Goal: Task Accomplishment & Management: Complete application form

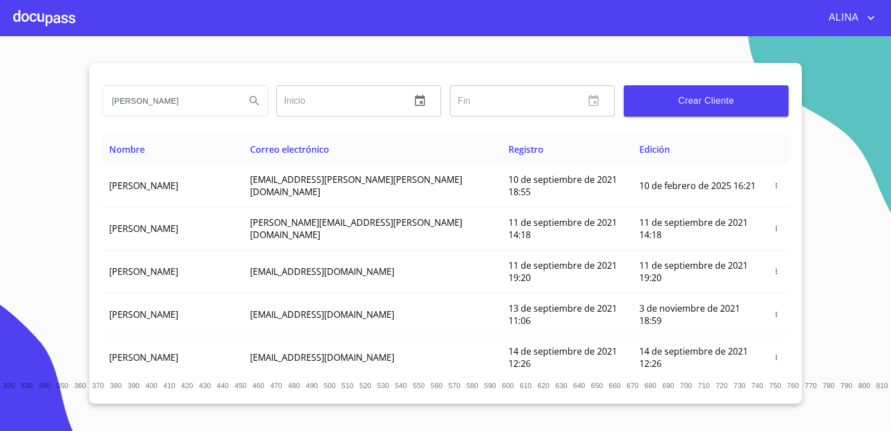
click at [187, 101] on input "[PERSON_NAME]" at bounding box center [170, 101] width 134 height 30
type input "A"
click at [64, 14] on div at bounding box center [44, 18] width 62 height 36
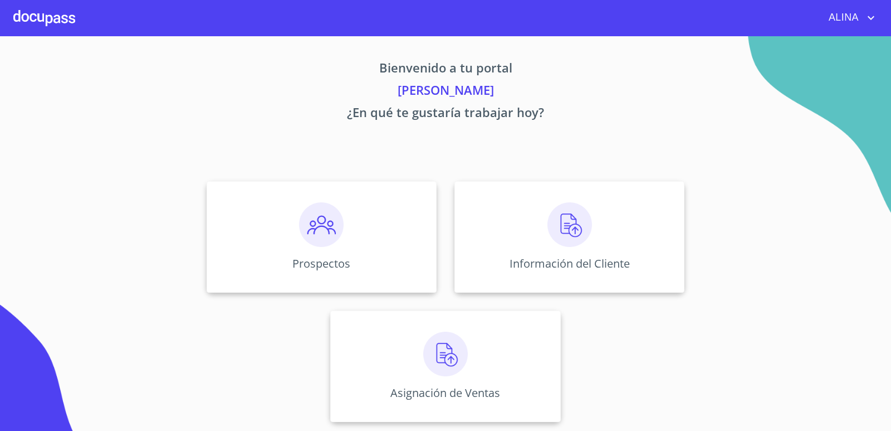
click at [58, 15] on div at bounding box center [44, 18] width 62 height 36
click at [66, 17] on div at bounding box center [44, 18] width 62 height 36
click at [380, 240] on div "Prospectos" at bounding box center [322, 236] width 230 height 111
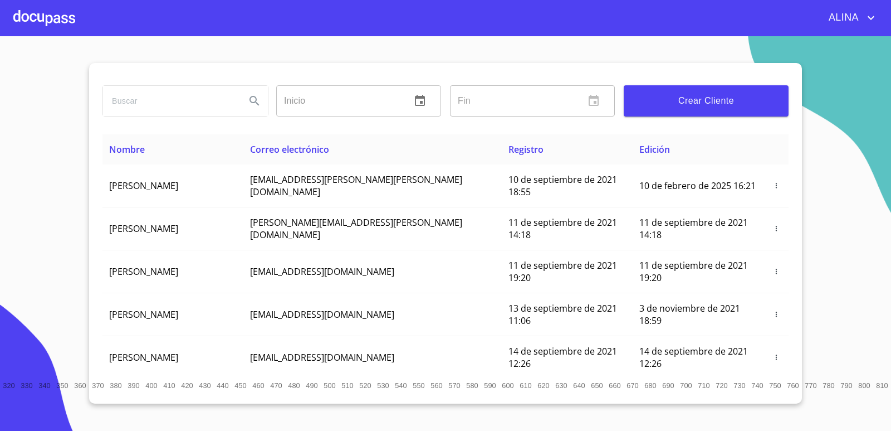
click at [703, 104] on span "Crear Cliente" at bounding box center [706, 101] width 147 height 16
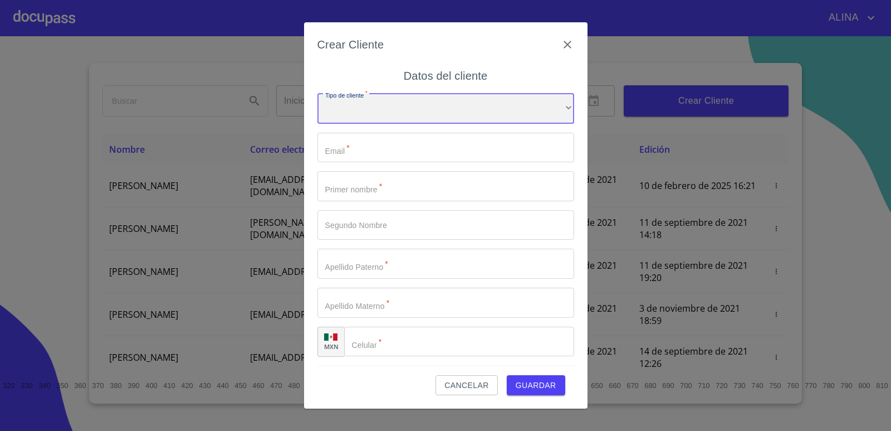
click at [446, 106] on div "​" at bounding box center [446, 109] width 257 height 30
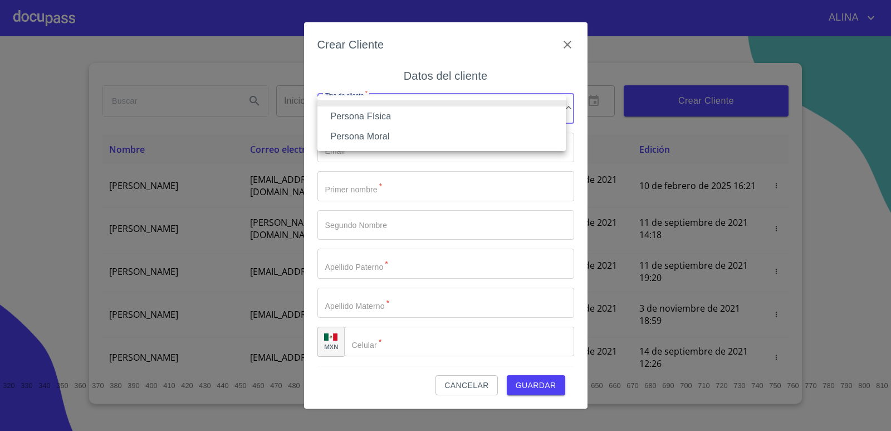
click at [392, 115] on li "Persona Física" at bounding box center [442, 116] width 248 height 20
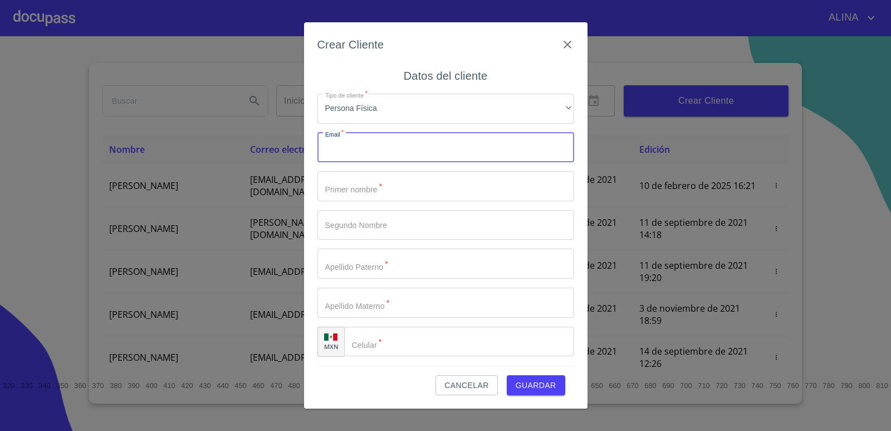
click at [363, 153] on input "Tipo de cliente   *" at bounding box center [446, 148] width 257 height 30
type input "r"
type input "[EMAIL_ADDRESS][DOMAIN_NAME]"
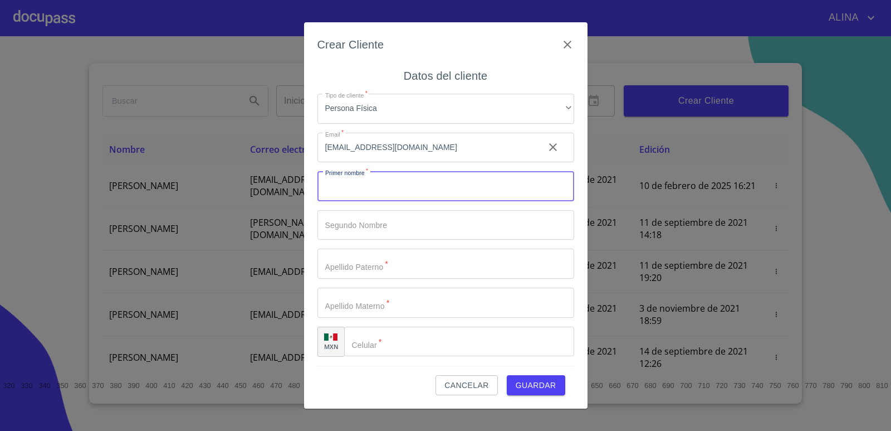
click at [383, 182] on input "Tipo de cliente   *" at bounding box center [446, 186] width 257 height 30
type input "[PERSON_NAME]"
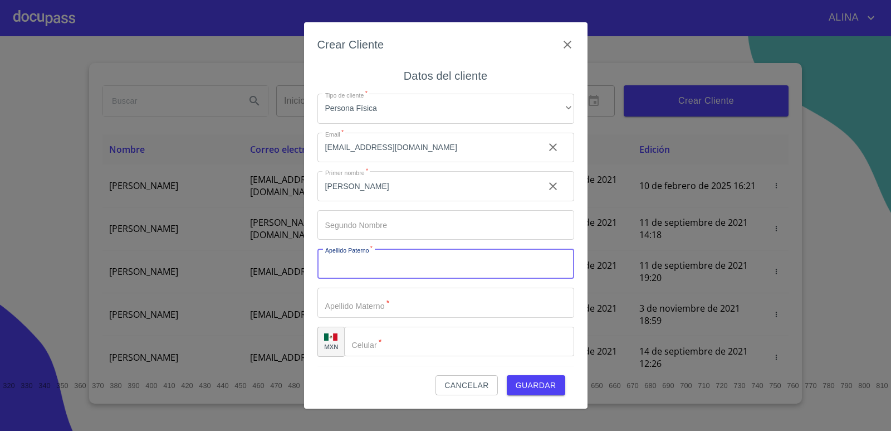
click at [392, 264] on input "Tipo de cliente   *" at bounding box center [446, 263] width 257 height 30
drag, startPoint x: 315, startPoint y: 263, endPoint x: 300, endPoint y: 269, distance: 16.0
click at [300, 269] on div "Crear Cliente Datos del cliente Tipo de cliente   * Persona Física ​ Email   * …" at bounding box center [445, 215] width 891 height 431
type input "g"
type input "[PERSON_NAME]"
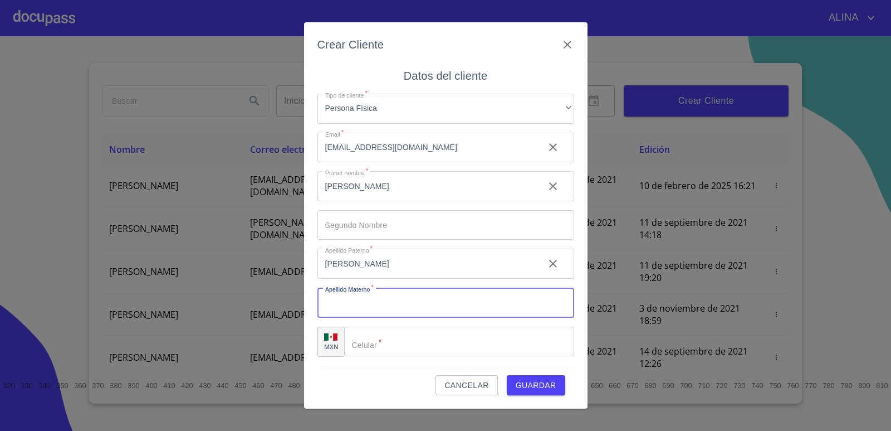
click at [344, 309] on input "Tipo de cliente   *" at bounding box center [446, 302] width 257 height 30
type input "[PERSON_NAME]"
click at [389, 347] on input "Tipo de cliente   *" at bounding box center [459, 341] width 230 height 30
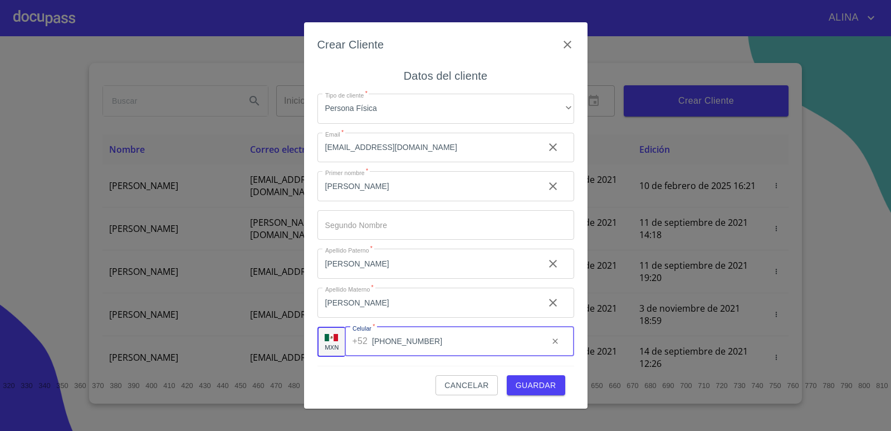
type input "[PHONE_NUMBER]"
click at [524, 380] on span "Guardar" at bounding box center [536, 385] width 41 height 14
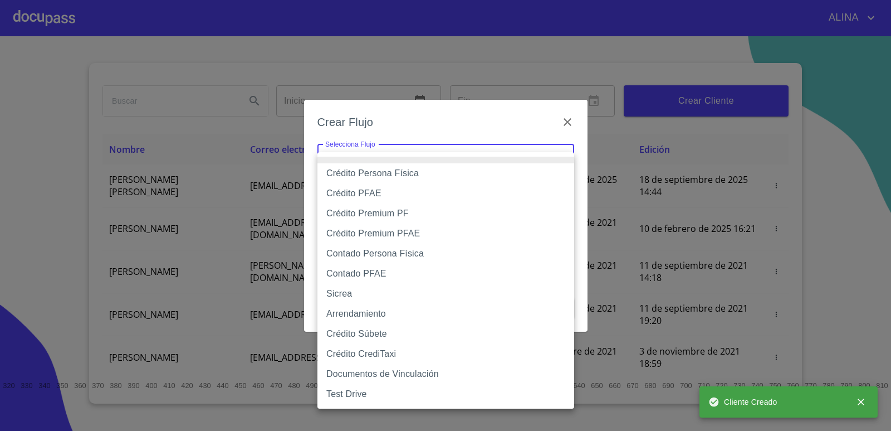
click at [456, 162] on body "[PERSON_NAME] ​ Fin ​ Crear Cliente Nombre Correo electrónico Registro Edición …" at bounding box center [445, 215] width 891 height 431
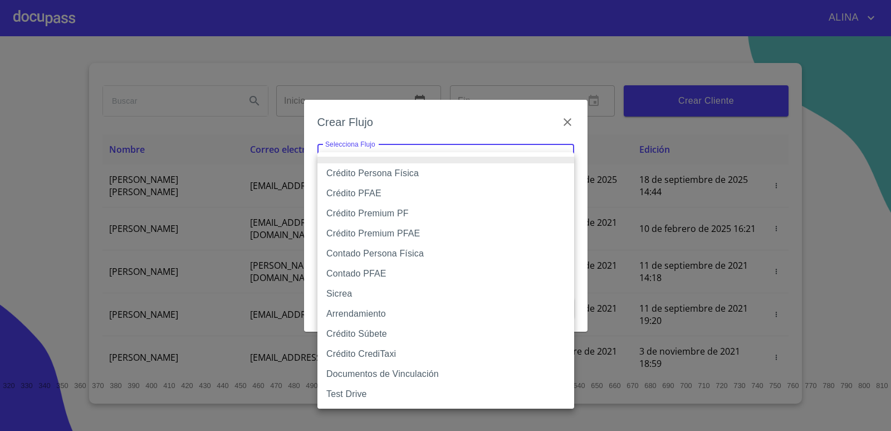
click at [385, 251] on li "Contado Persona Física" at bounding box center [446, 253] width 257 height 20
type input "60bf975b0d9865ccc2471536"
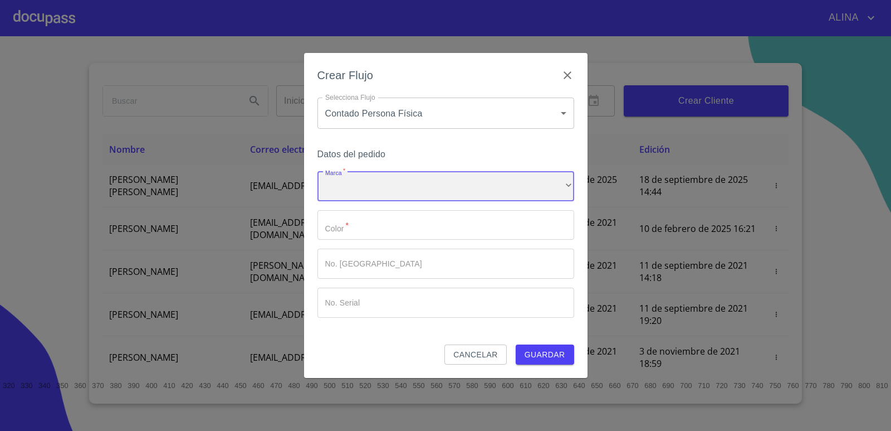
click at [389, 185] on div "​" at bounding box center [446, 186] width 257 height 30
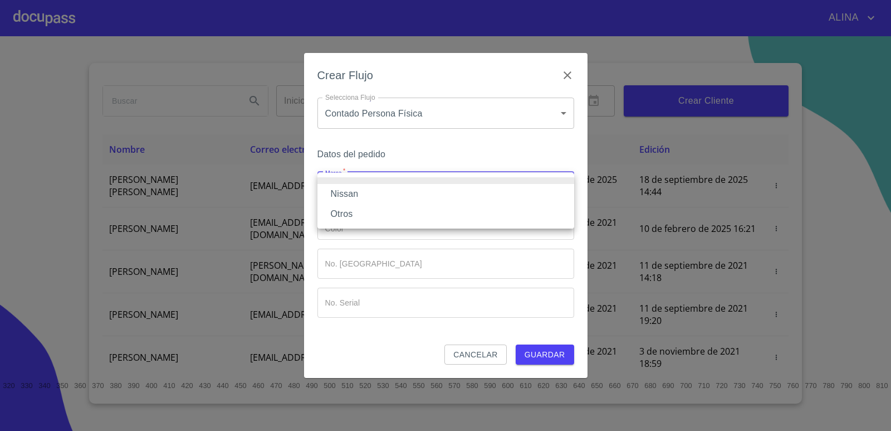
click at [344, 196] on li "Nissan" at bounding box center [446, 194] width 257 height 20
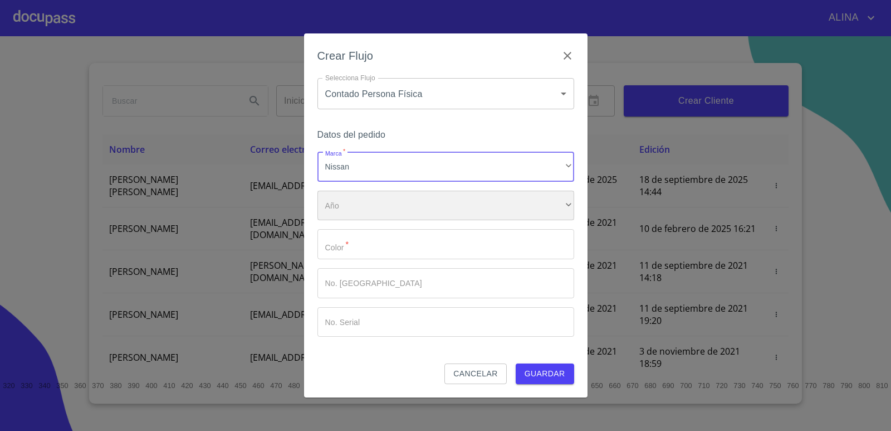
click at [359, 210] on div "​" at bounding box center [446, 206] width 257 height 30
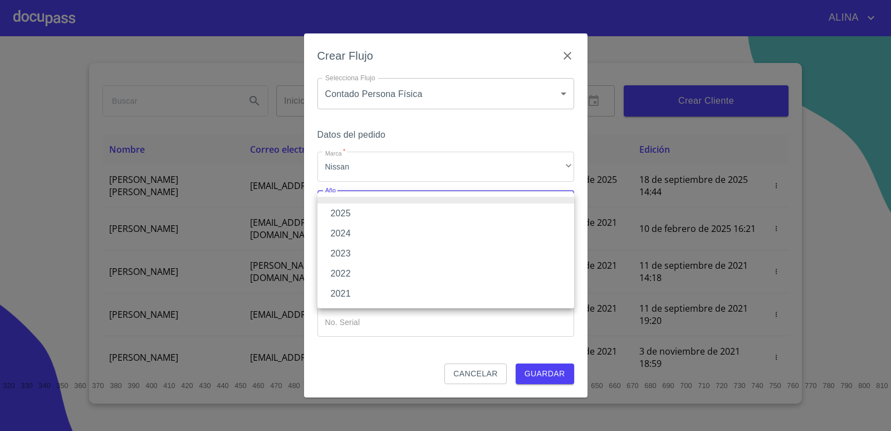
click at [351, 291] on li "2021" at bounding box center [446, 294] width 257 height 20
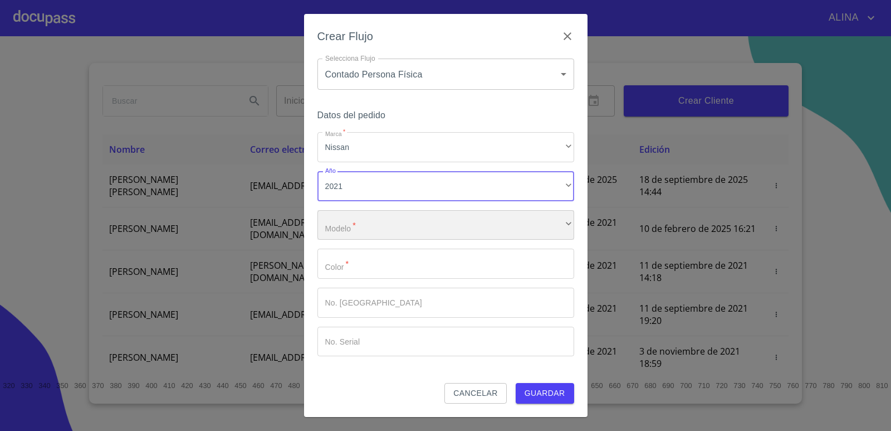
click at [367, 225] on div "​" at bounding box center [446, 225] width 257 height 30
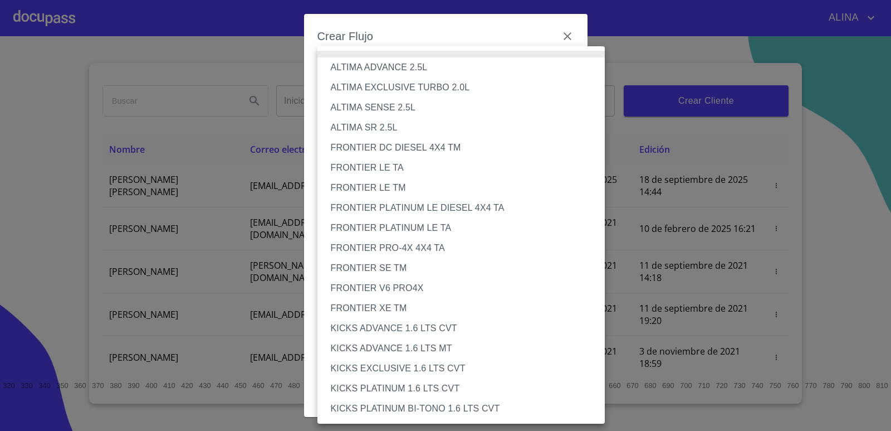
scroll to position [234, 0]
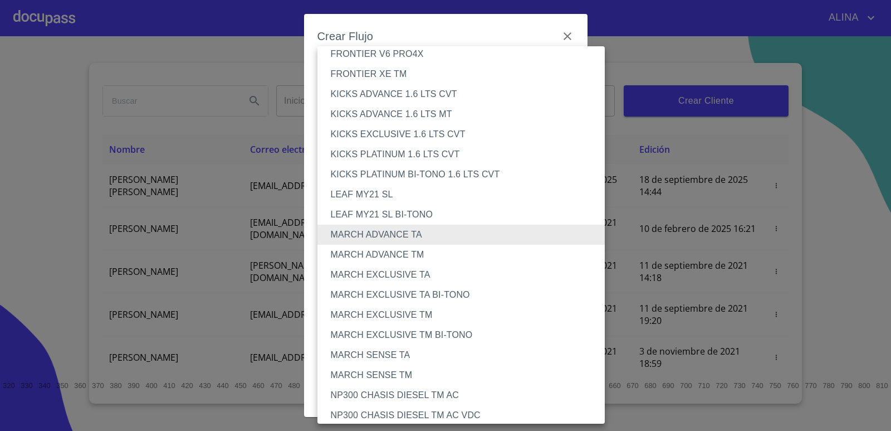
click at [403, 372] on li "MARCH SENSE TM" at bounding box center [466, 375] width 296 height 20
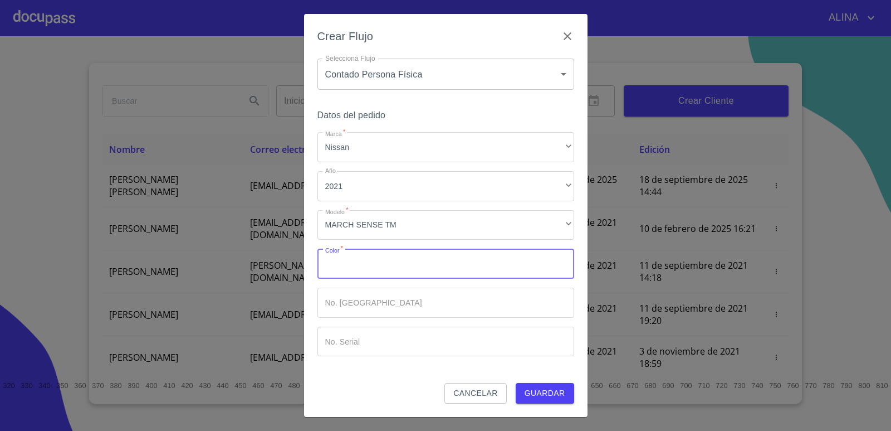
click at [378, 265] on input "Marca   *" at bounding box center [446, 263] width 257 height 30
type input "b"
type input "B"
type input "L"
type input "BLANCO"
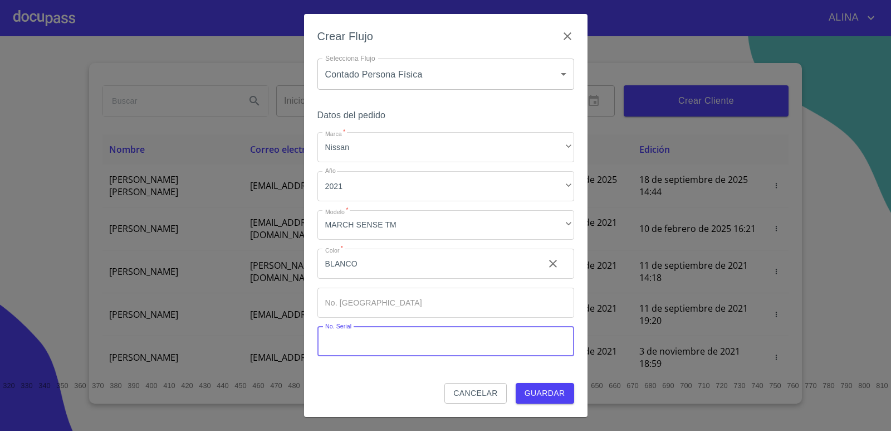
click at [363, 339] on input "Marca   *" at bounding box center [446, 341] width 257 height 30
paste input "U201807"
type input "U201807"
click at [544, 394] on span "Guardar" at bounding box center [545, 393] width 41 height 14
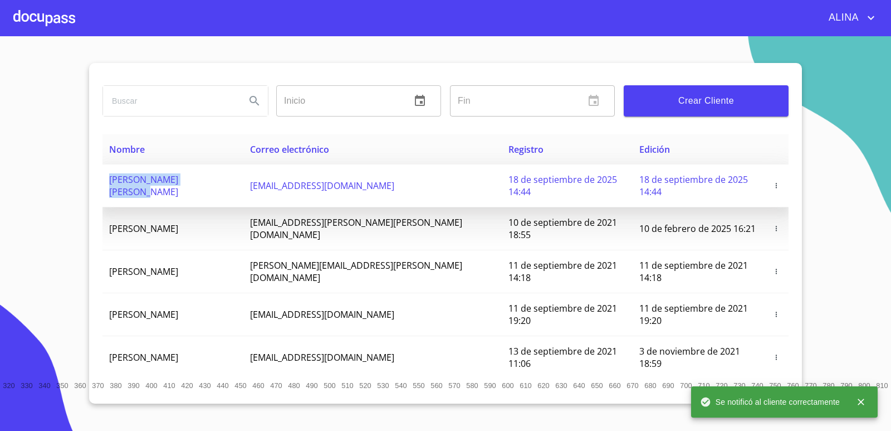
copy span "[PERSON_NAME] [PERSON_NAME]"
drag, startPoint x: 109, startPoint y: 183, endPoint x: 221, endPoint y: 179, distance: 112.1
click at [178, 179] on span "[PERSON_NAME] [PERSON_NAME]" at bounding box center [143, 185] width 69 height 25
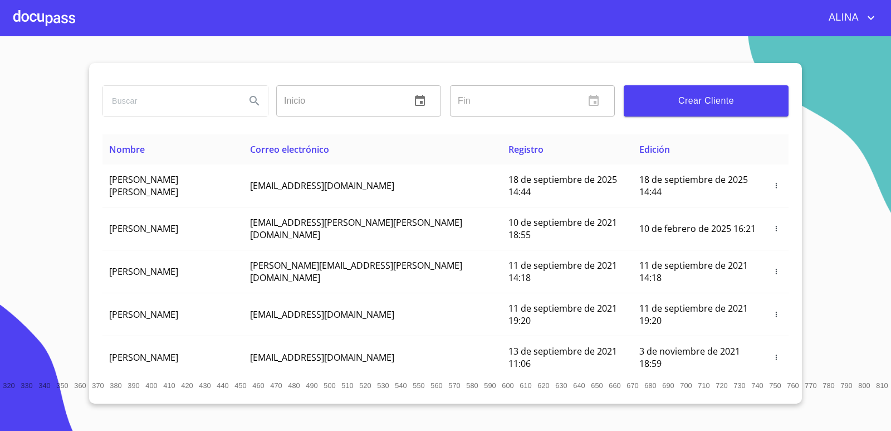
click at [53, 11] on div at bounding box center [44, 18] width 62 height 36
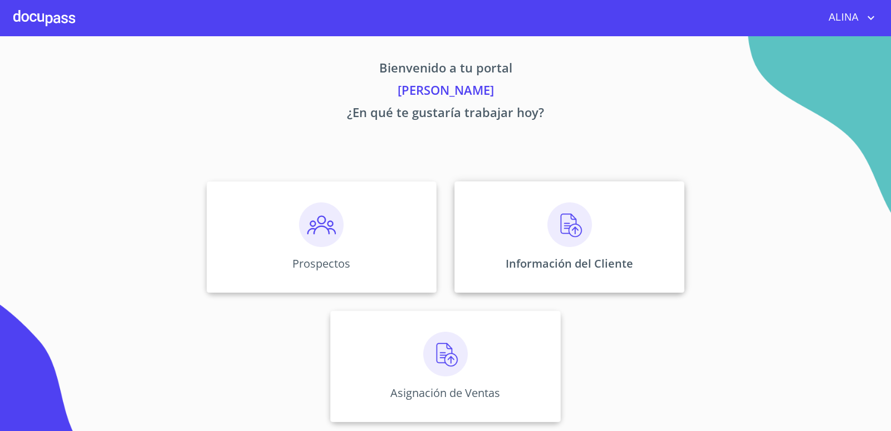
click at [507, 234] on div "Información del Cliente" at bounding box center [570, 236] width 230 height 111
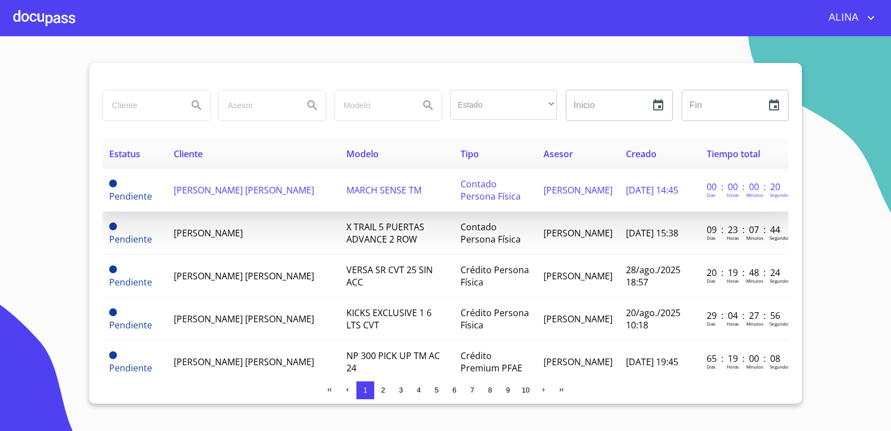
click at [245, 192] on span "[PERSON_NAME] [PERSON_NAME]" at bounding box center [244, 190] width 140 height 12
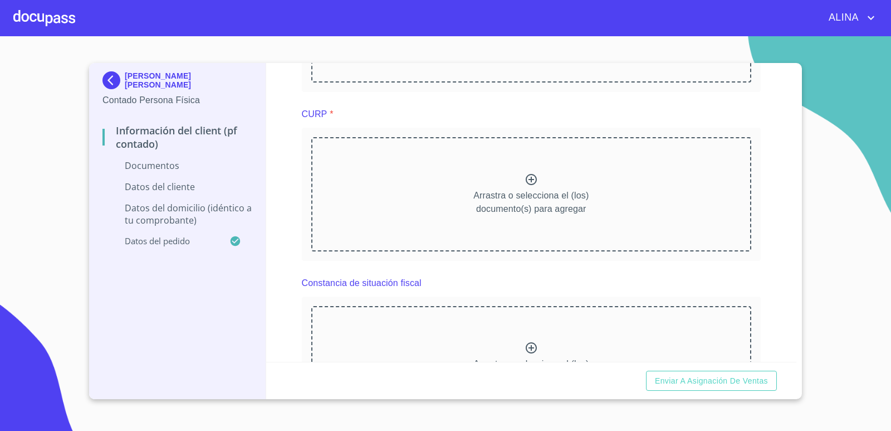
scroll to position [446, 0]
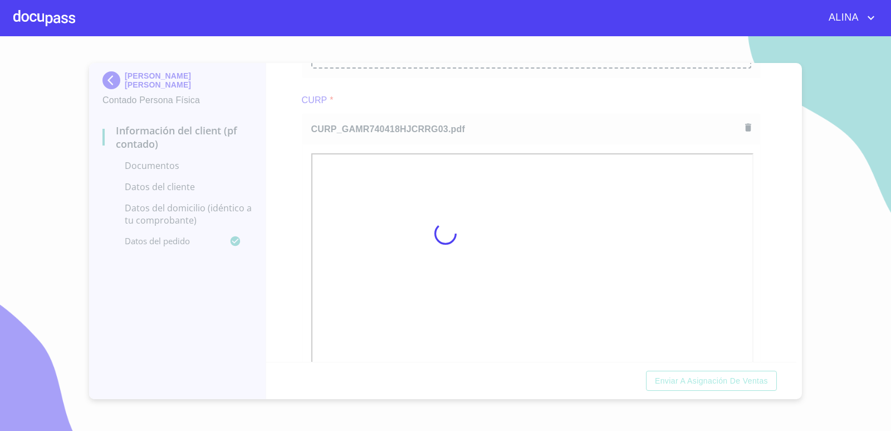
click at [574, 114] on div at bounding box center [445, 233] width 891 height 394
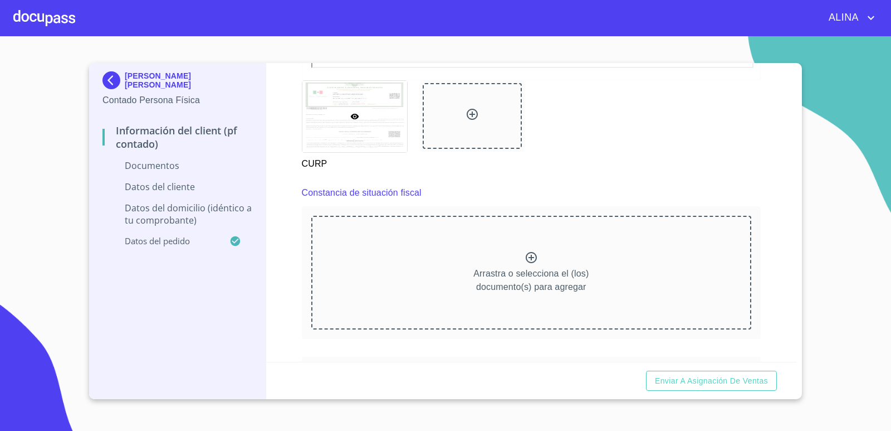
scroll to position [836, 0]
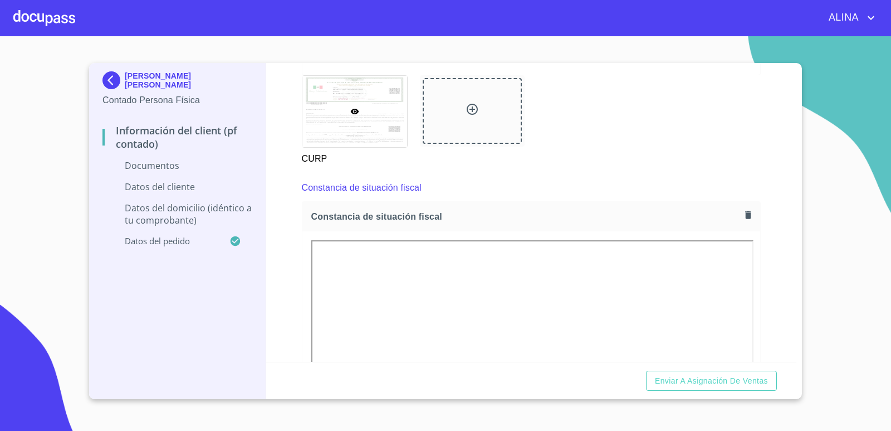
click at [564, 120] on div "CURP" at bounding box center [531, 121] width 473 height 104
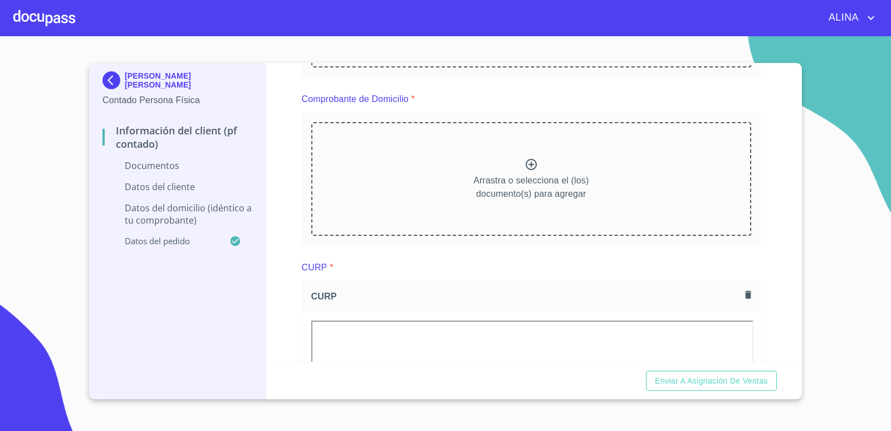
scroll to position [223, 0]
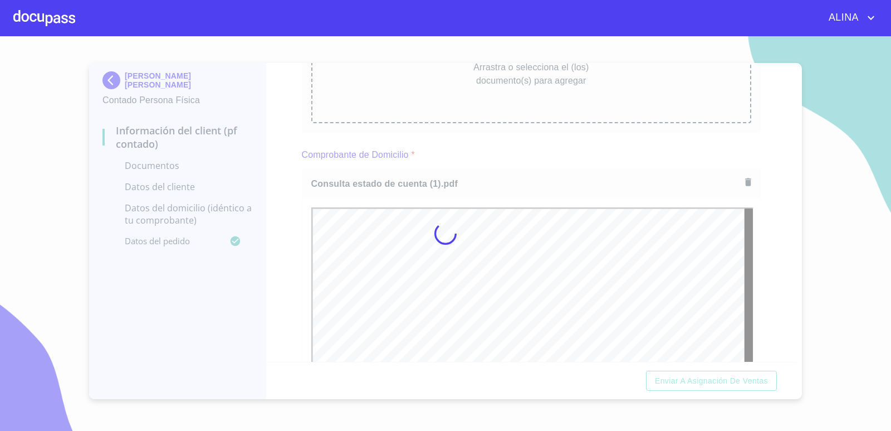
click at [598, 162] on div "Comprobante de Domicilio *" at bounding box center [532, 154] width 460 height 27
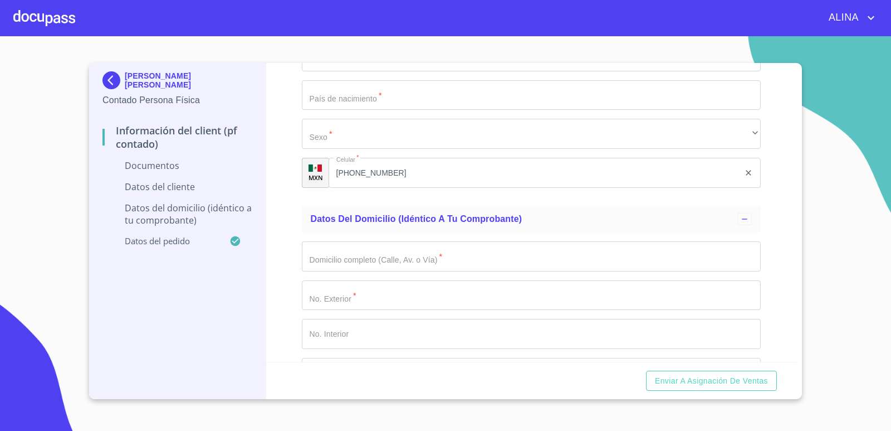
scroll to position [2117, 0]
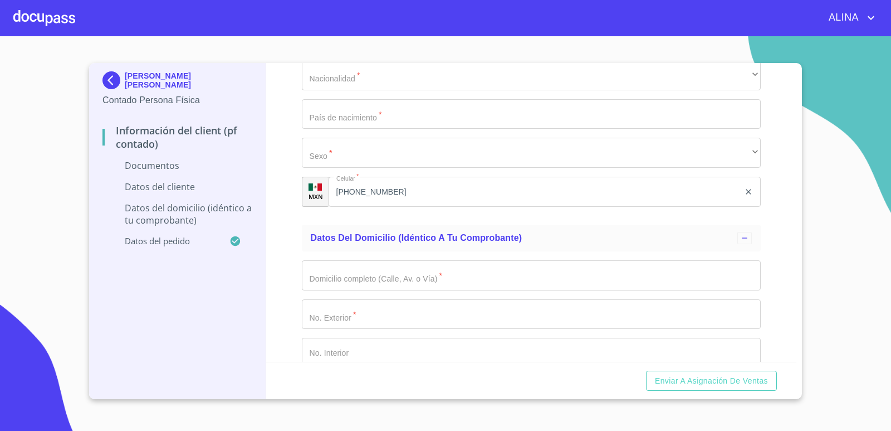
click at [432, 280] on input "Documento de identificación.   *" at bounding box center [532, 275] width 460 height 30
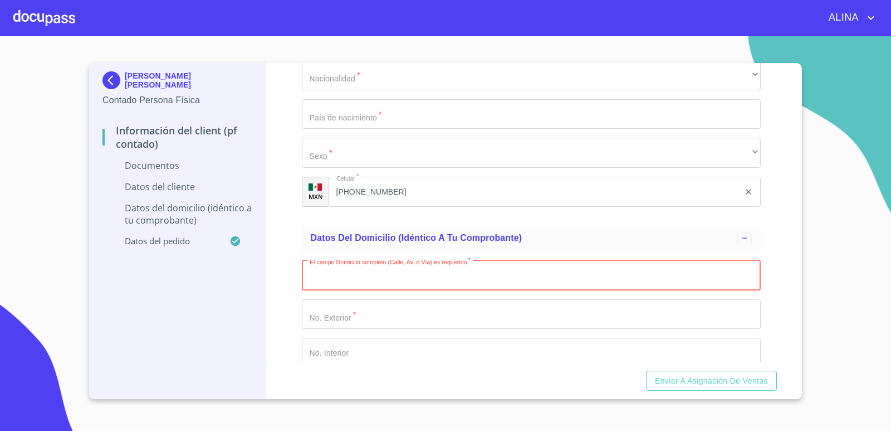
click at [349, 275] on input "Documento de identificación.   *" at bounding box center [532, 275] width 460 height 30
paste input "MISION SAN ANTONIO"
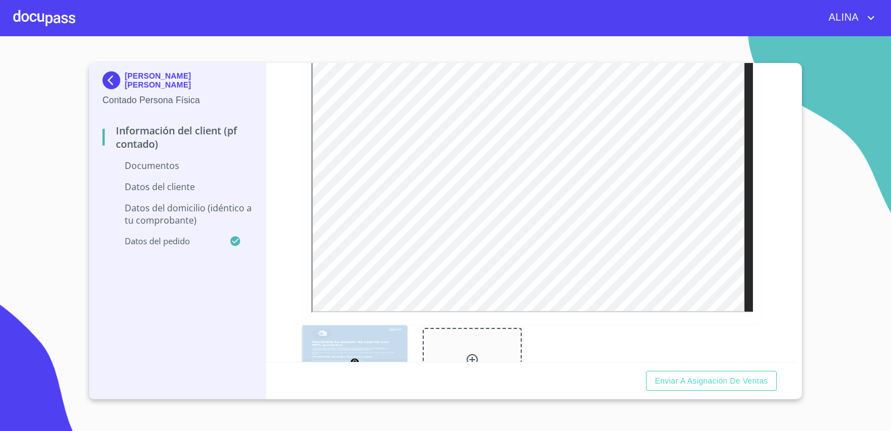
scroll to position [390, 0]
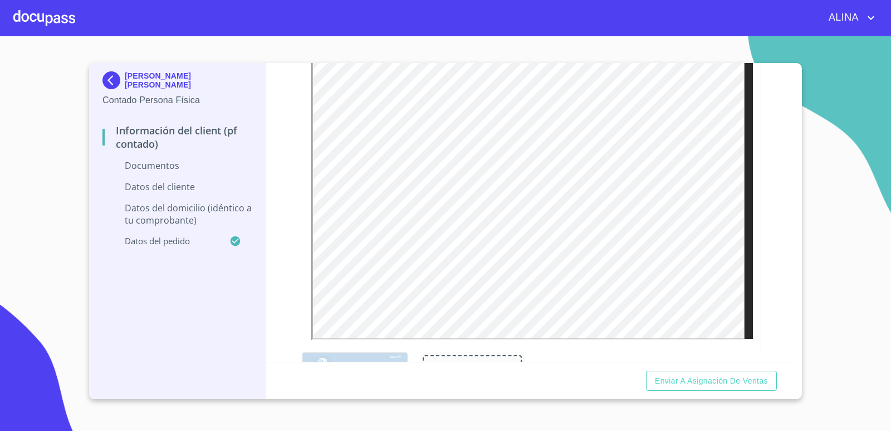
type input "MISION SAN ANTONIO"
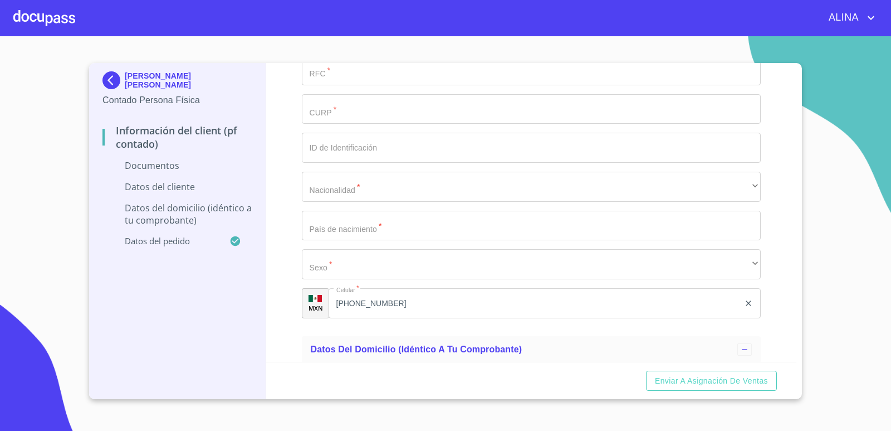
scroll to position [2228, 0]
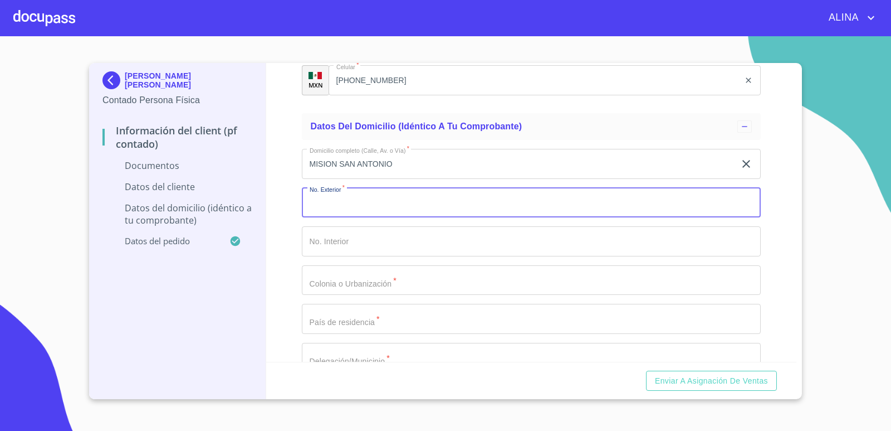
click at [368, 202] on input "Documento de identificación.   *" at bounding box center [532, 203] width 460 height 30
type input "8"
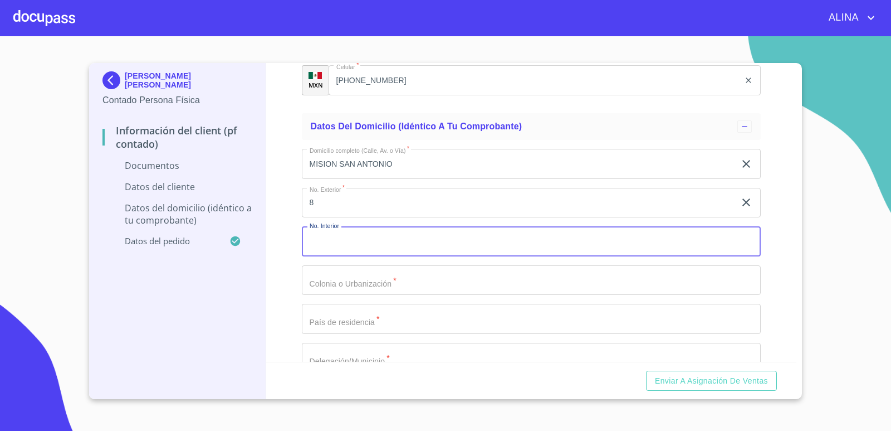
click at [361, 236] on input "Documento de identificación.   *" at bounding box center [532, 241] width 460 height 30
type input "4"
type input "14"
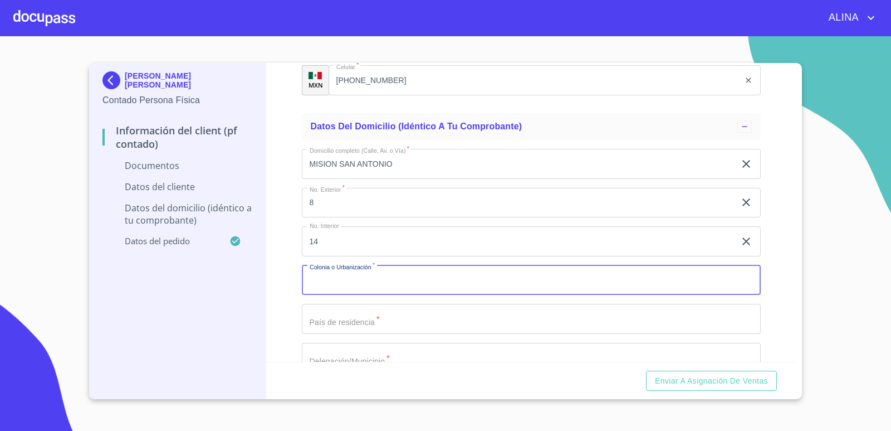
click at [365, 286] on input "Documento de identificación.   *" at bounding box center [532, 280] width 460 height 30
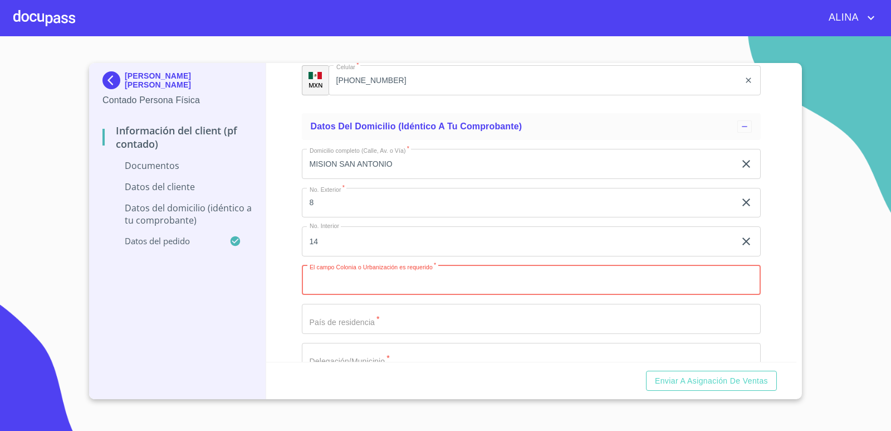
click at [360, 280] on input "Documento de identificación.   *" at bounding box center [532, 280] width 460 height 30
type input "r"
type input "[GEOGRAPHIC_DATA][PERSON_NAME]"
click at [343, 324] on input "Documento de identificación.   *" at bounding box center [532, 319] width 460 height 30
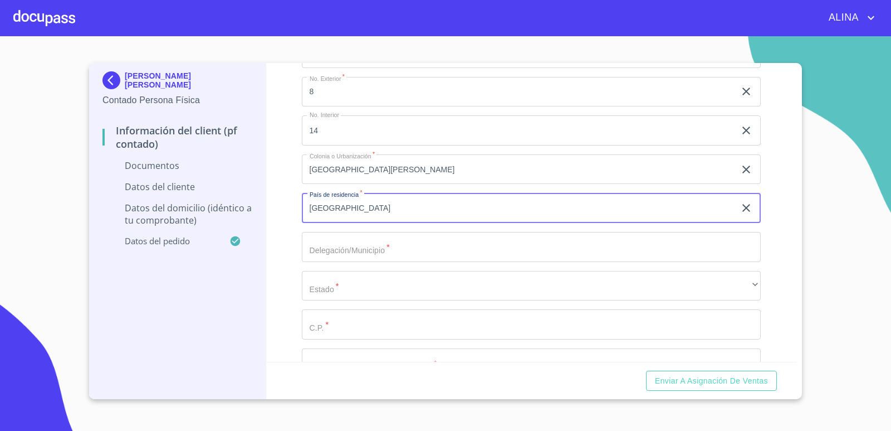
scroll to position [2340, 0]
type input "[GEOGRAPHIC_DATA]"
click at [399, 248] on input "Documento de identificación.   *" at bounding box center [532, 246] width 460 height 30
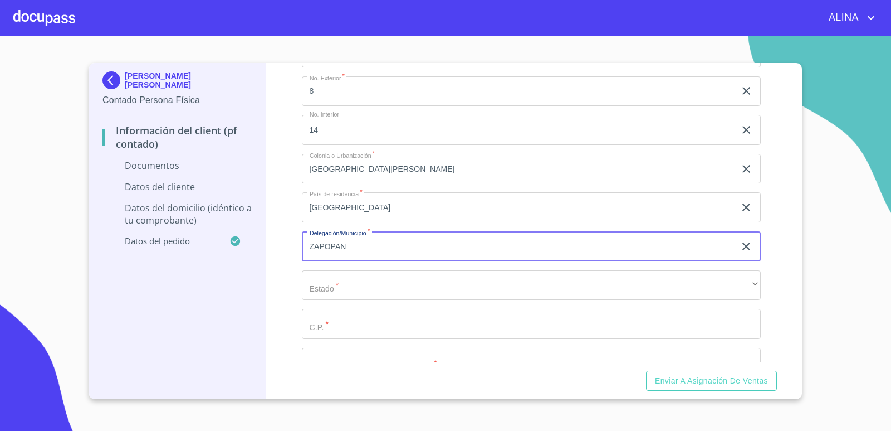
type input "ZAPOPAN"
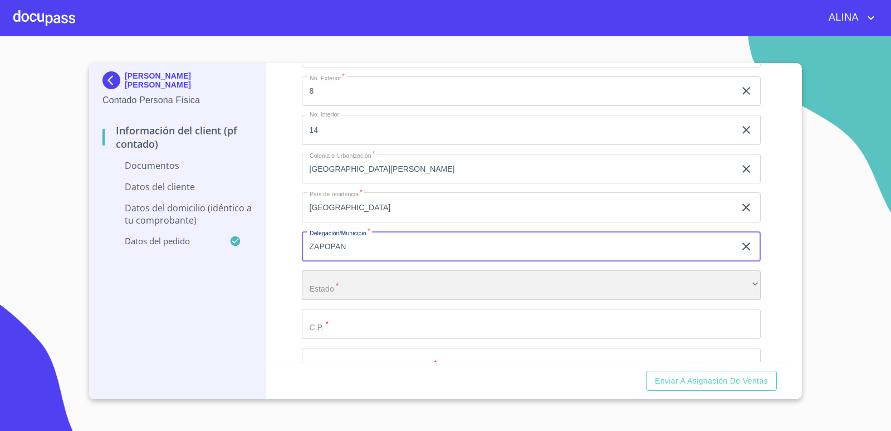
click at [379, 280] on div "​" at bounding box center [532, 285] width 460 height 30
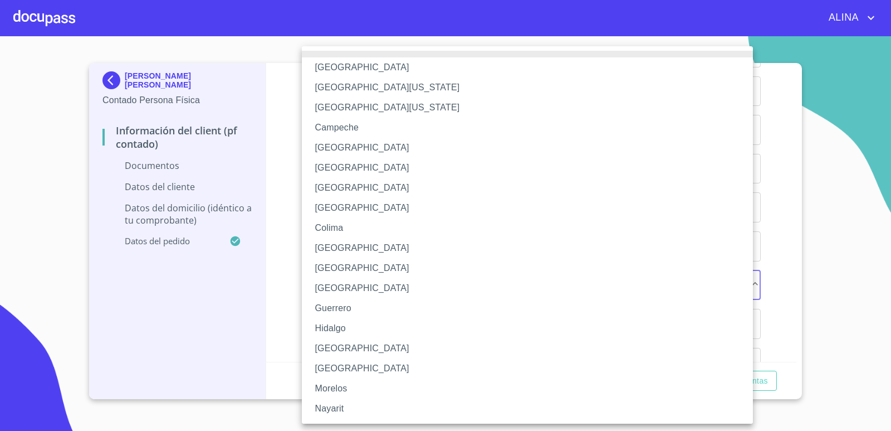
click at [340, 349] on li "[GEOGRAPHIC_DATA]" at bounding box center [532, 348] width 460 height 20
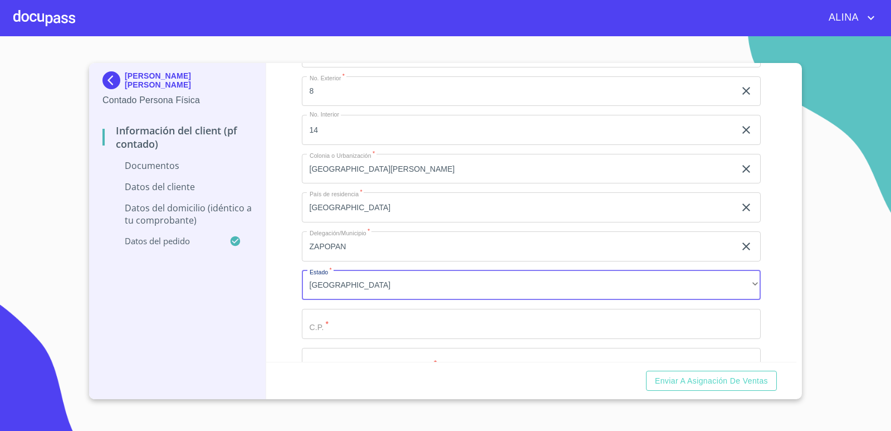
click at [373, 325] on input "Documento de identificación.   *" at bounding box center [532, 324] width 460 height 30
paste input "45030"
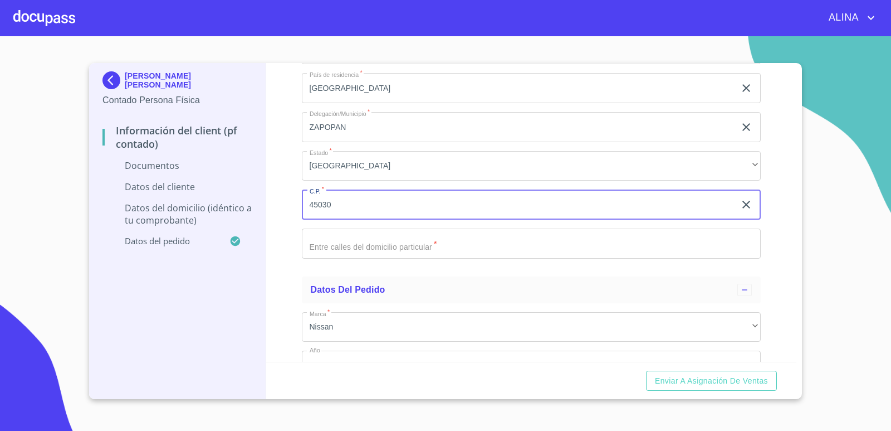
scroll to position [2507, 0]
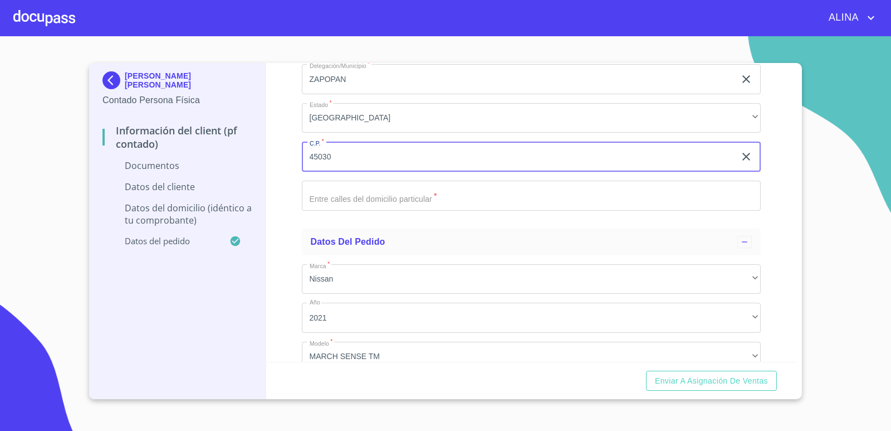
type input "45030"
click at [352, 196] on input "Documento de identificación.   *" at bounding box center [532, 195] width 460 height 30
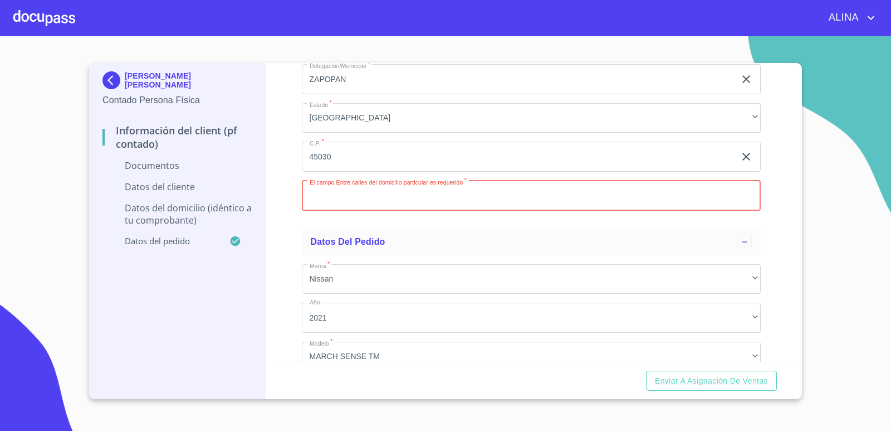
click at [380, 193] on input "Documento de identificación.   *" at bounding box center [532, 195] width 460 height 30
type input "m"
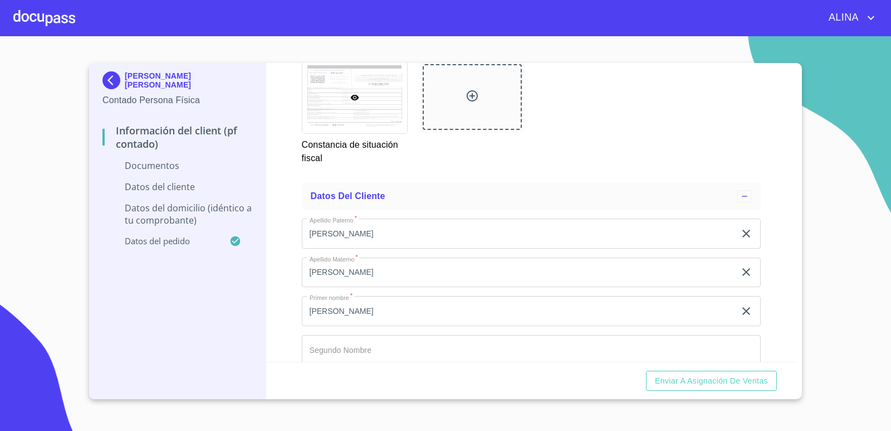
scroll to position [1643, 0]
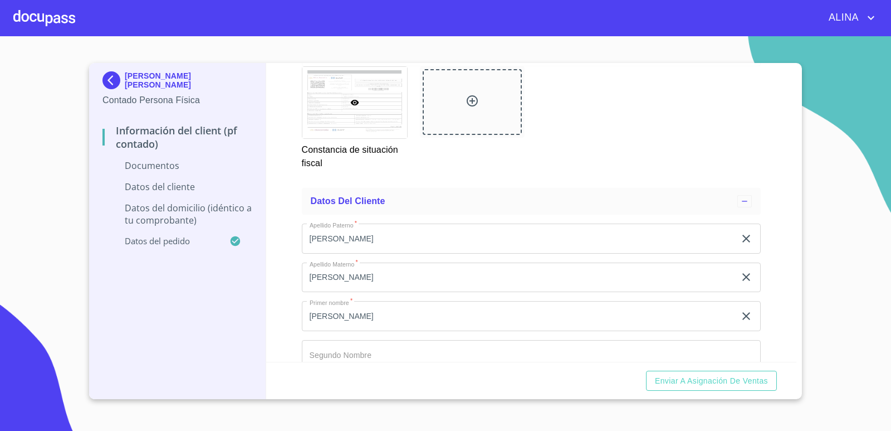
type input "MISION DE [GEOGRAPHIC_DATA][PERSON_NAME]"
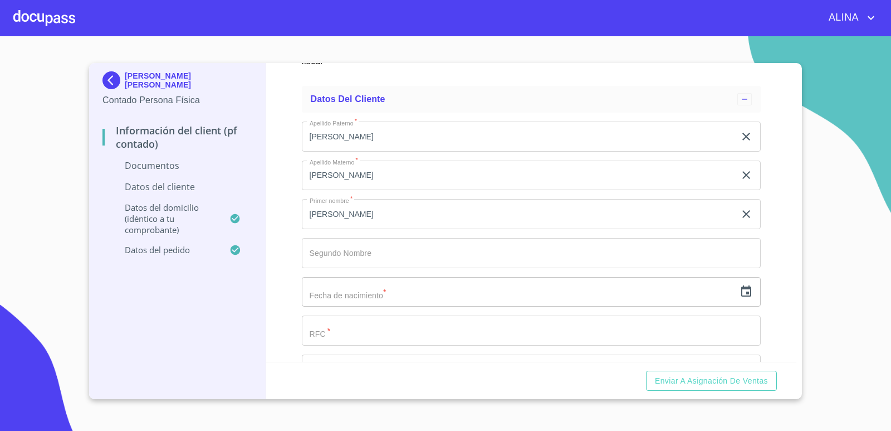
scroll to position [1755, 0]
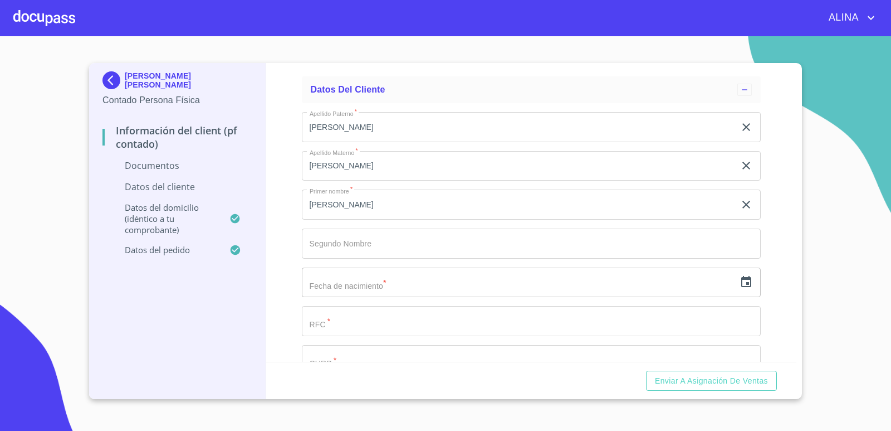
click at [385, 287] on input "text" at bounding box center [519, 282] width 434 height 30
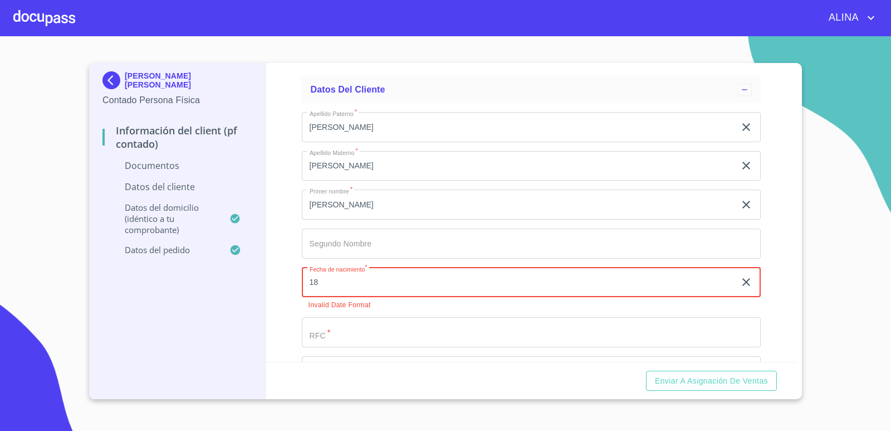
type input "18"
click at [743, 280] on icon "button" at bounding box center [747, 282] width 8 height 8
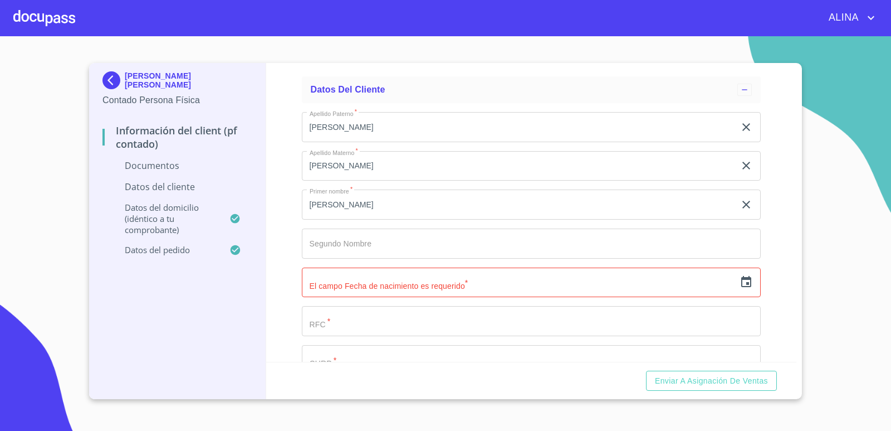
click at [740, 280] on icon "button" at bounding box center [746, 281] width 13 height 13
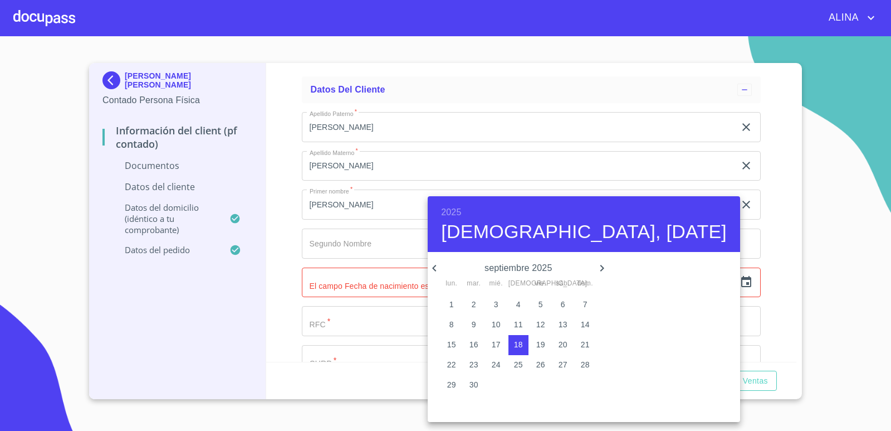
click at [447, 212] on h6 "2025" at bounding box center [451, 212] width 20 height 16
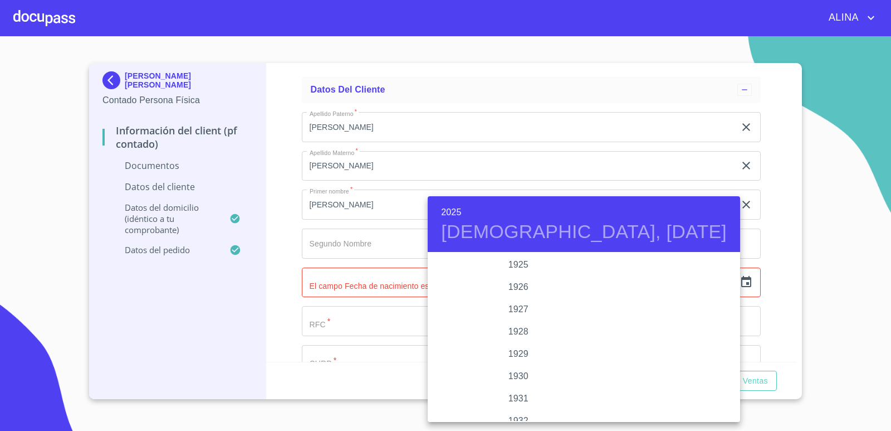
scroll to position [2161, 0]
click at [456, 212] on h6 "2025" at bounding box center [451, 212] width 20 height 16
click at [511, 307] on div "1974" at bounding box center [518, 309] width 181 height 22
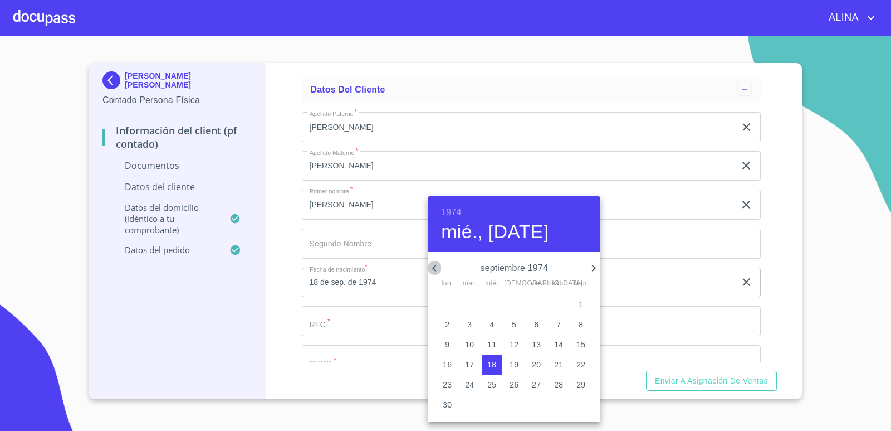
click at [433, 267] on icon "button" at bounding box center [434, 268] width 4 height 7
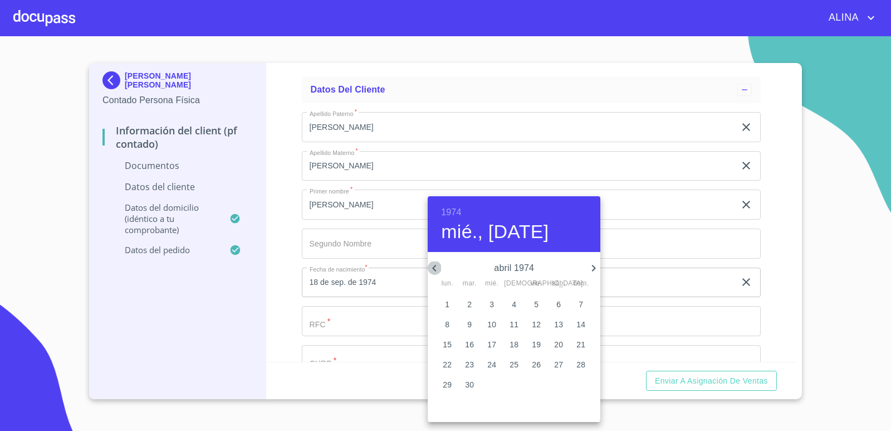
click at [433, 267] on icon "button" at bounding box center [434, 268] width 4 height 7
click at [593, 268] on icon "button" at bounding box center [593, 267] width 13 height 13
click at [516, 347] on p "18" at bounding box center [514, 344] width 9 height 11
type input "18 de abr. de 1974"
click at [765, 306] on div at bounding box center [445, 215] width 891 height 431
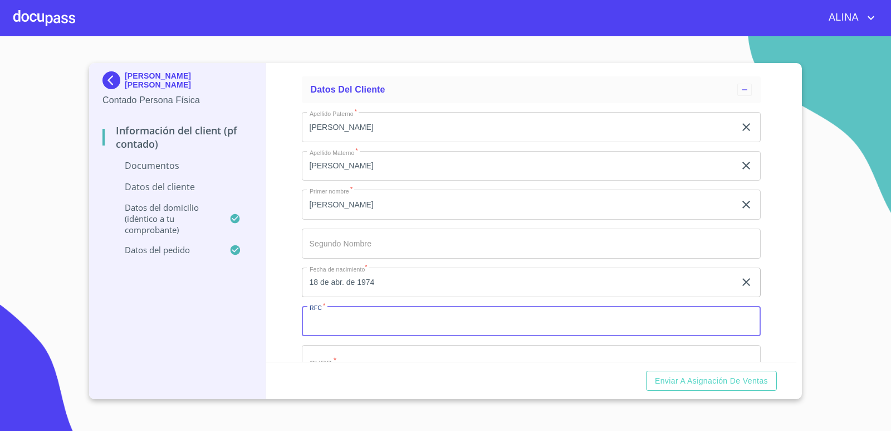
click at [346, 320] on input "Documento de identificación.   *" at bounding box center [532, 321] width 460 height 30
paste input "GAMR7404185A4"
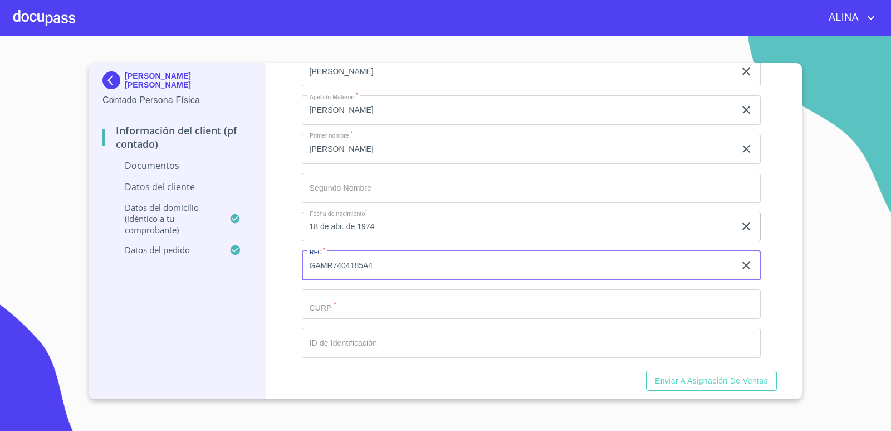
type input "GAMR7404185A4"
click at [358, 306] on input "Documento de identificación.   *" at bounding box center [532, 304] width 460 height 30
paste input "GAMR740418HJCRRG03"
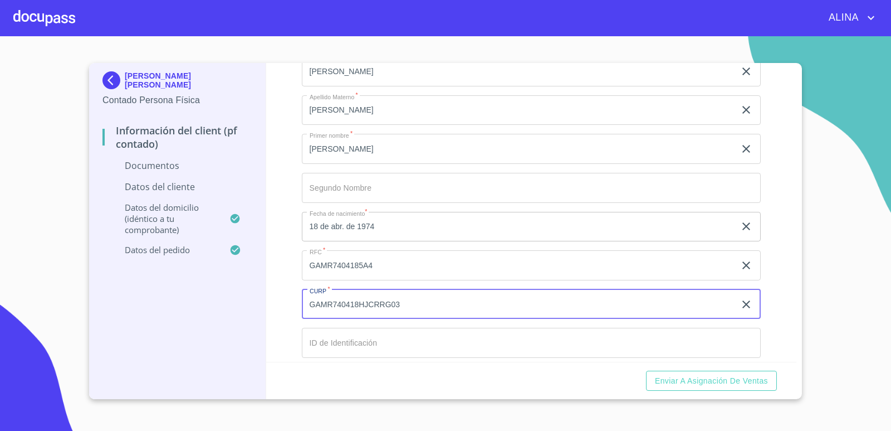
type input "GAMR740418HJCRRG03"
click at [396, 345] on input "Documento de identificación.   *" at bounding box center [532, 343] width 460 height 30
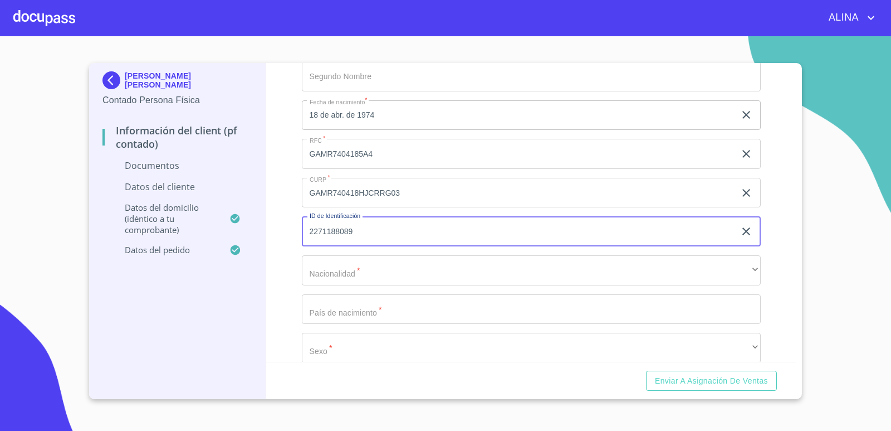
scroll to position [1978, 0]
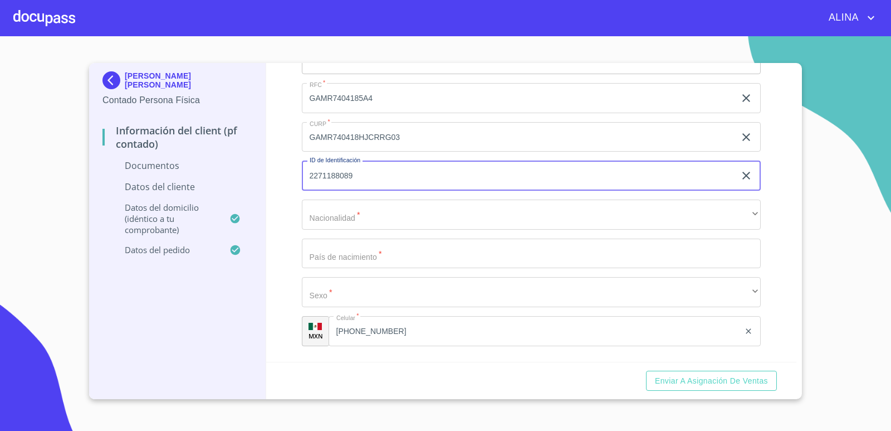
type input "2271188089"
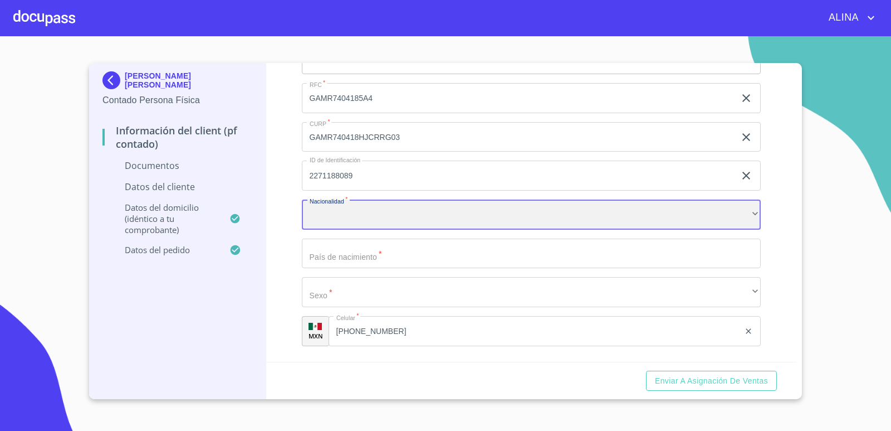
click at [383, 217] on div "​" at bounding box center [532, 214] width 460 height 30
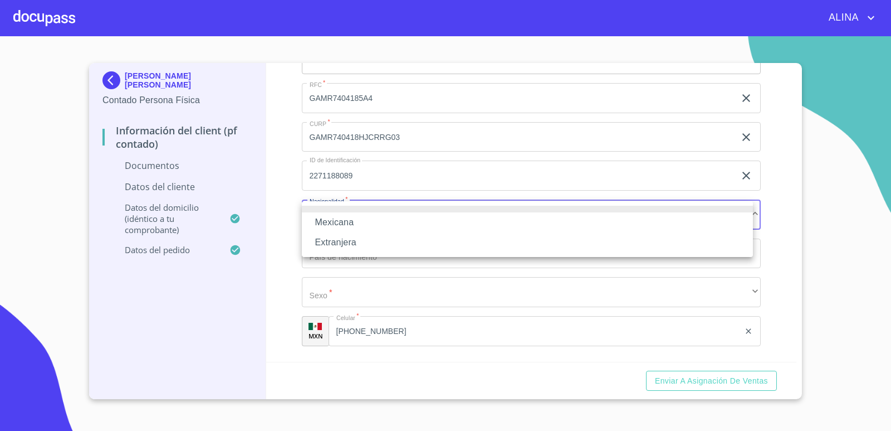
click at [347, 214] on li "Mexicana" at bounding box center [527, 222] width 451 height 20
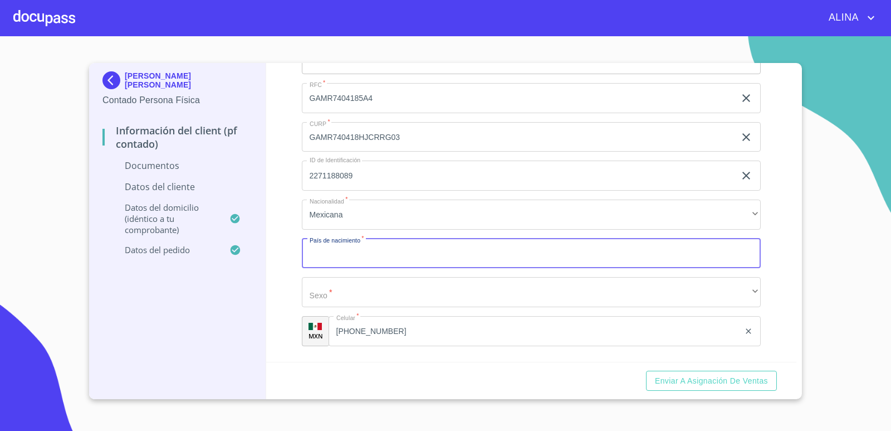
click at [383, 257] on input "Documento de identificación.   *" at bounding box center [532, 253] width 460 height 30
type input "[GEOGRAPHIC_DATA]"
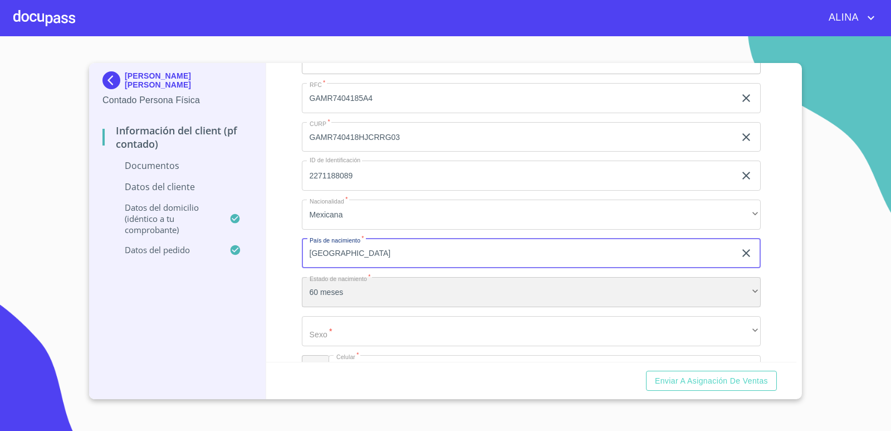
click at [438, 297] on div "60 meses" at bounding box center [532, 292] width 460 height 30
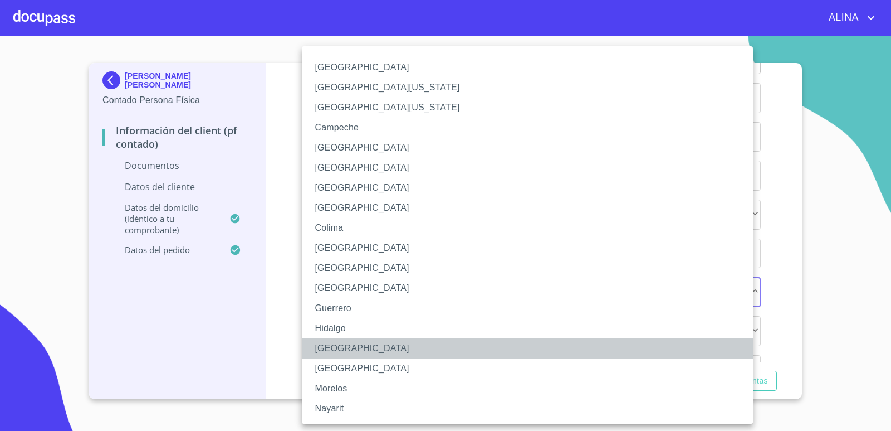
click at [335, 348] on li "[GEOGRAPHIC_DATA]" at bounding box center [532, 348] width 460 height 20
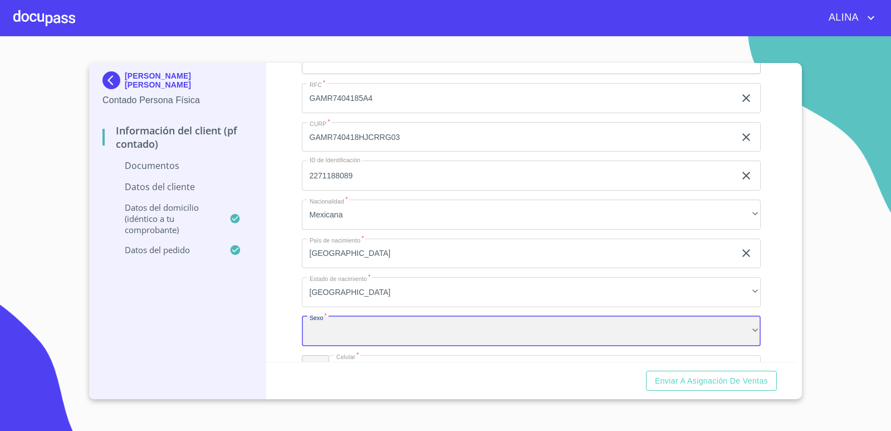
click at [363, 330] on div "​" at bounding box center [532, 331] width 460 height 30
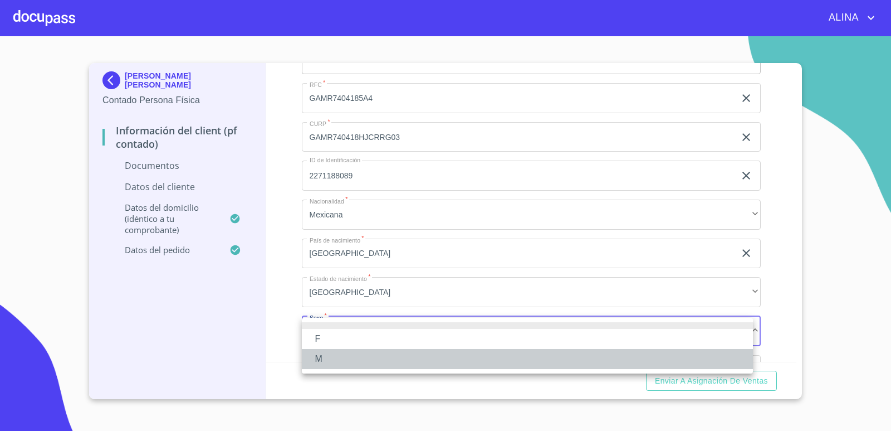
click at [329, 360] on li "M" at bounding box center [527, 359] width 451 height 20
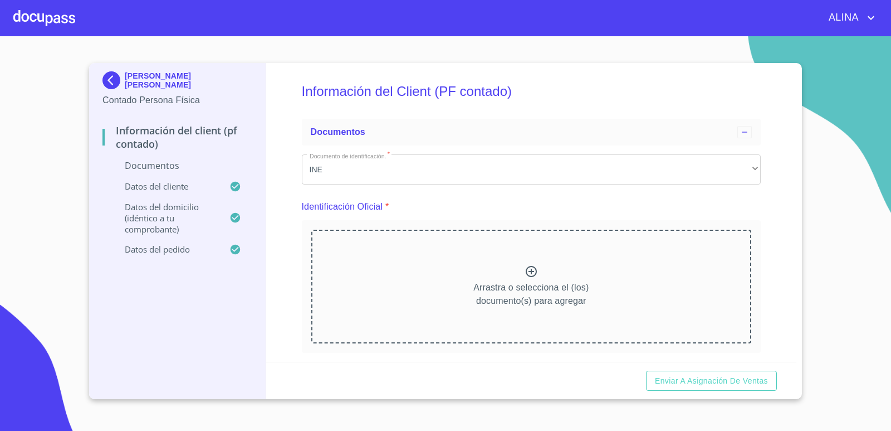
scroll to position [0, 0]
